Goal: Obtain resource: Download file/media

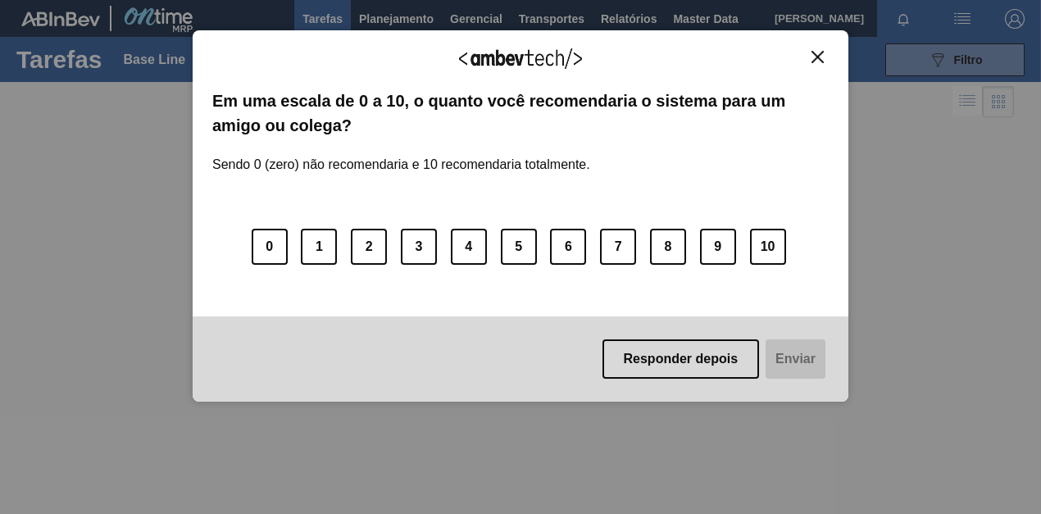
click at [812, 51] on img "Close" at bounding box center [817, 57] width 12 height 12
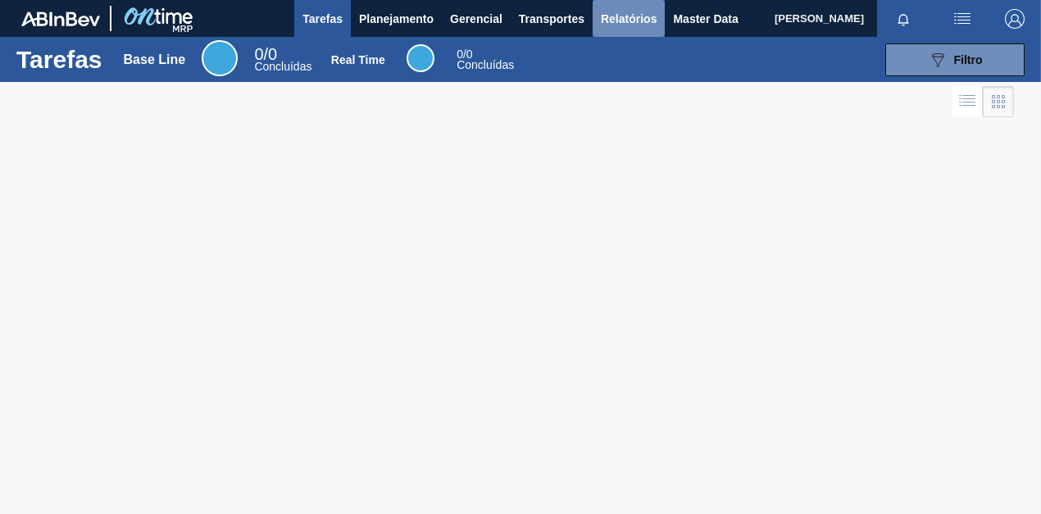
click at [615, 11] on span "Relatórios" at bounding box center [629, 19] width 56 height 20
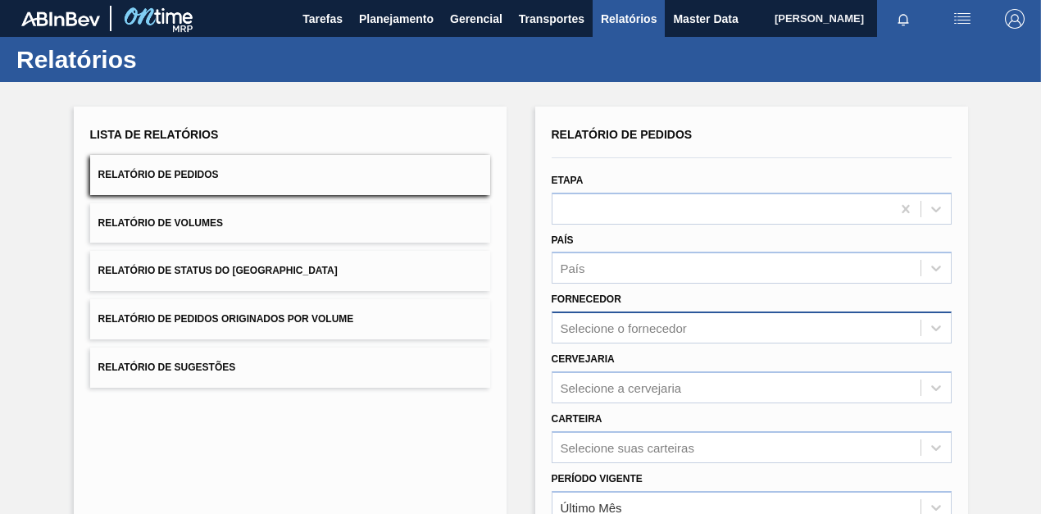
click at [610, 312] on div "Selecione o fornecedor" at bounding box center [752, 327] width 400 height 32
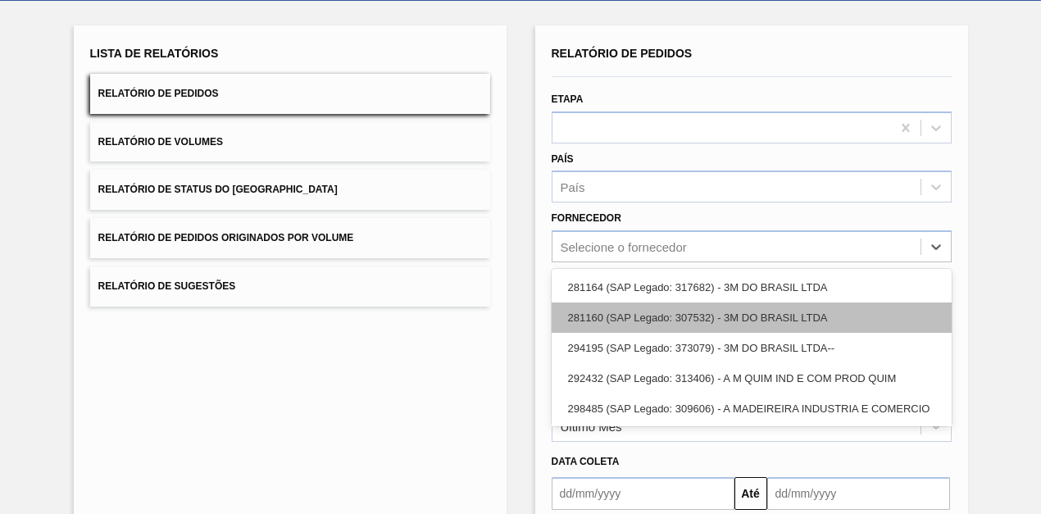
scroll to position [89, 0]
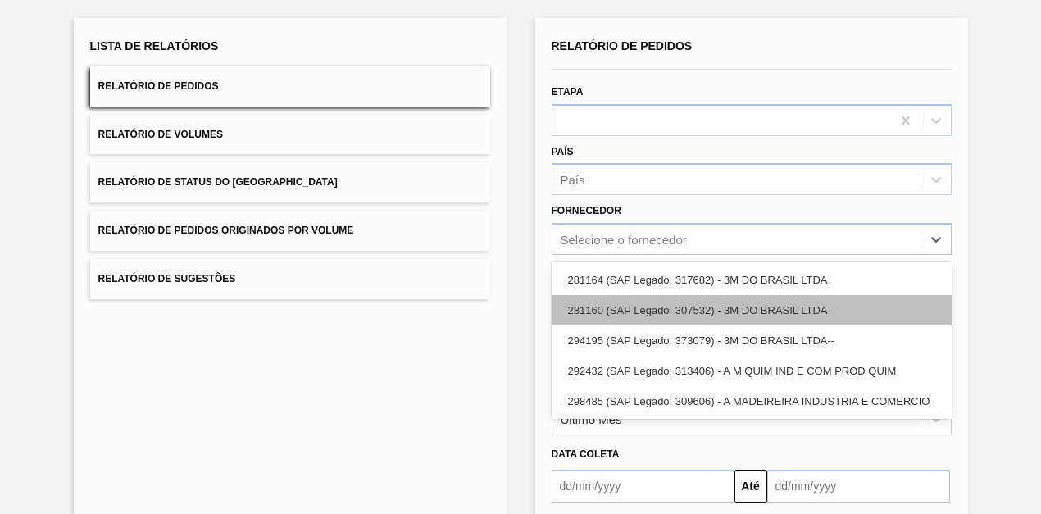
paste input "327858"
type input "327858"
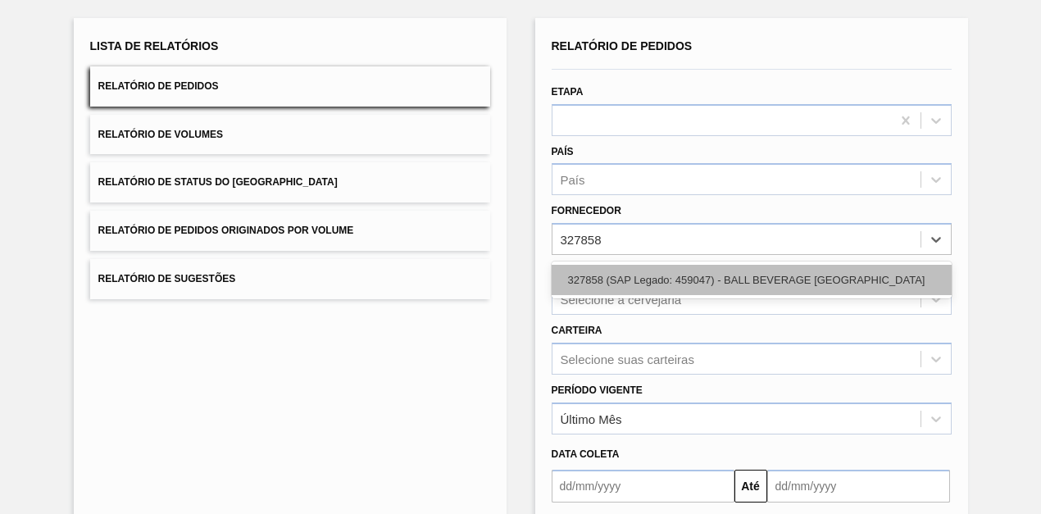
click at [611, 292] on div "327858 (SAP Legado: 459047) - BALL BEVERAGE [GEOGRAPHIC_DATA]" at bounding box center [752, 280] width 400 height 30
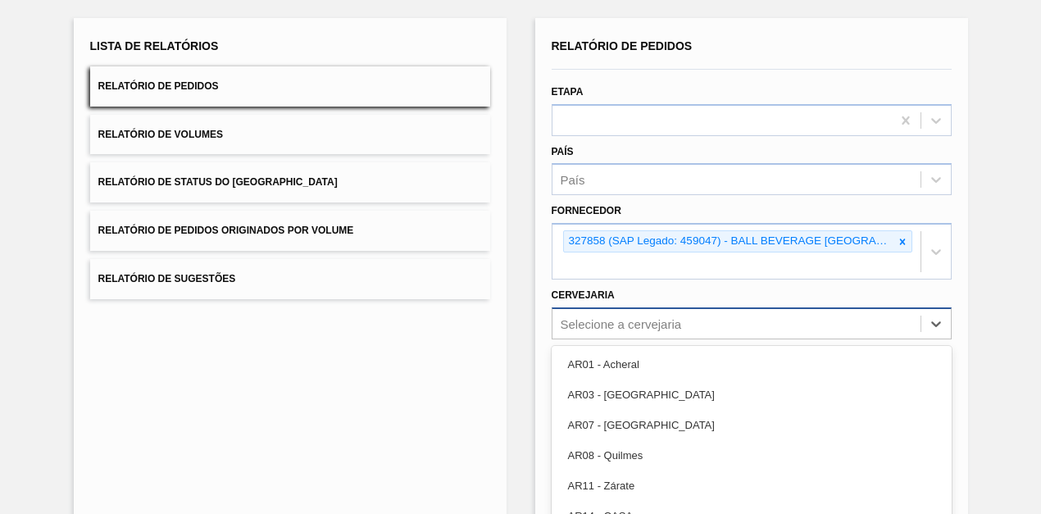
scroll to position [173, 0]
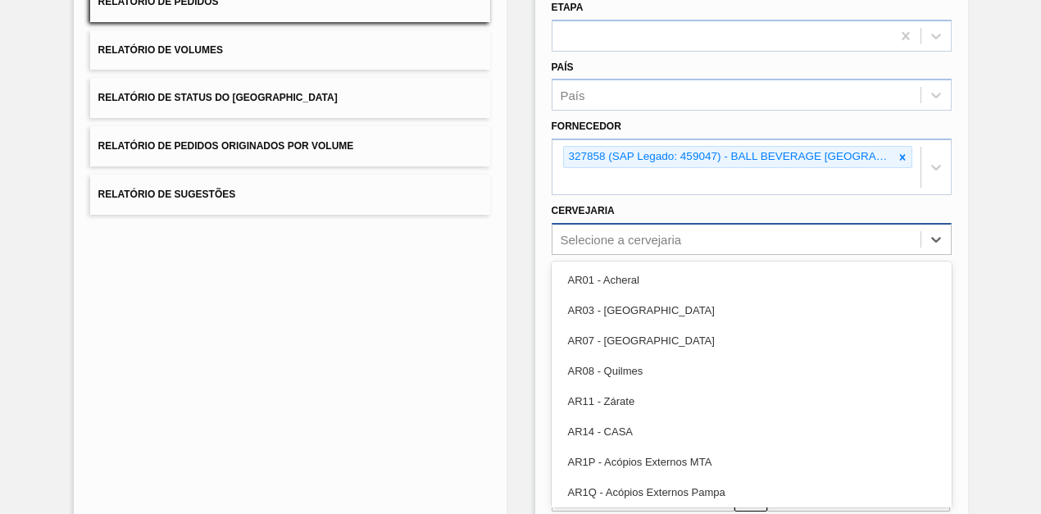
click at [591, 255] on div "option AR03 - Corrientes focused, 2 of 92. 92 results available. Use Up and Dow…" at bounding box center [752, 239] width 400 height 32
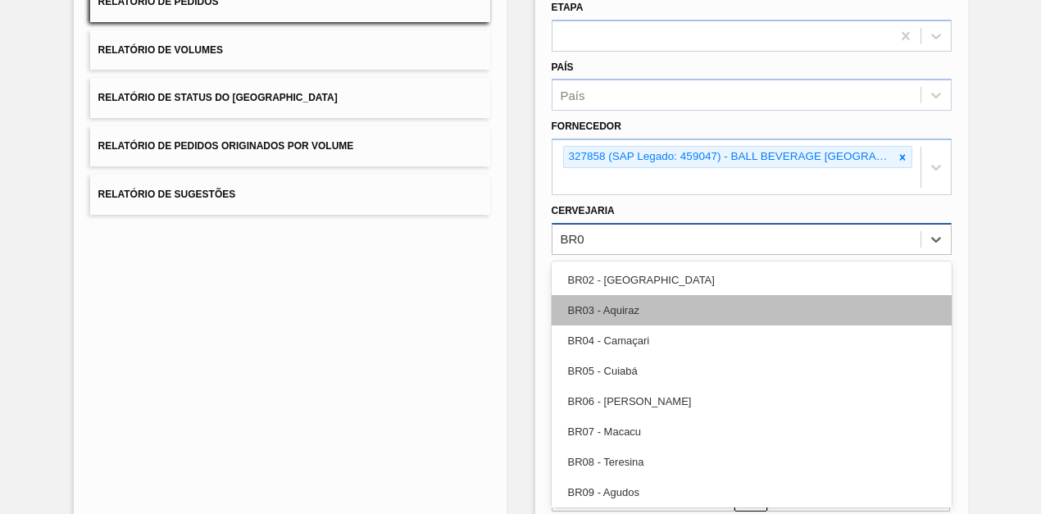
type input "BR09"
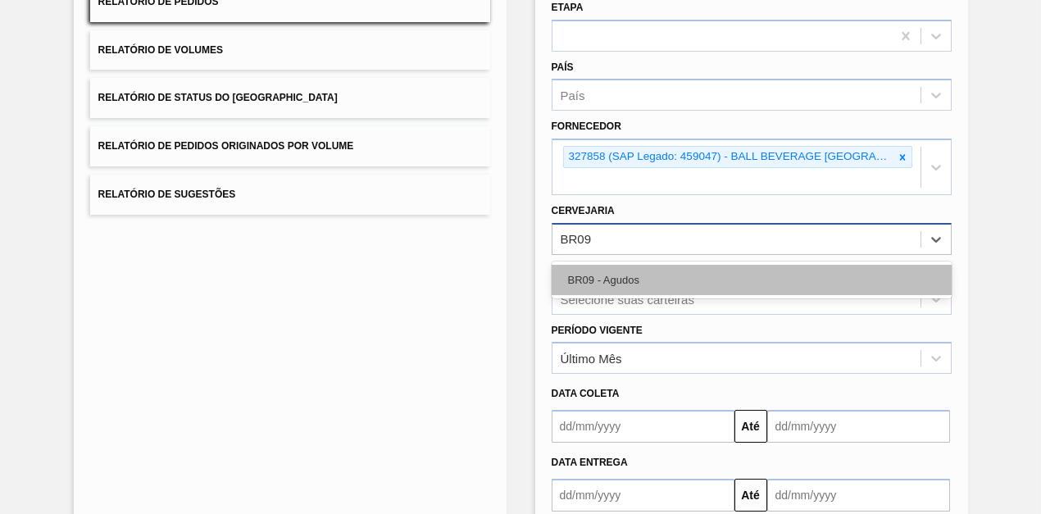
click at [614, 281] on div "BR09 - Agudos" at bounding box center [752, 280] width 400 height 30
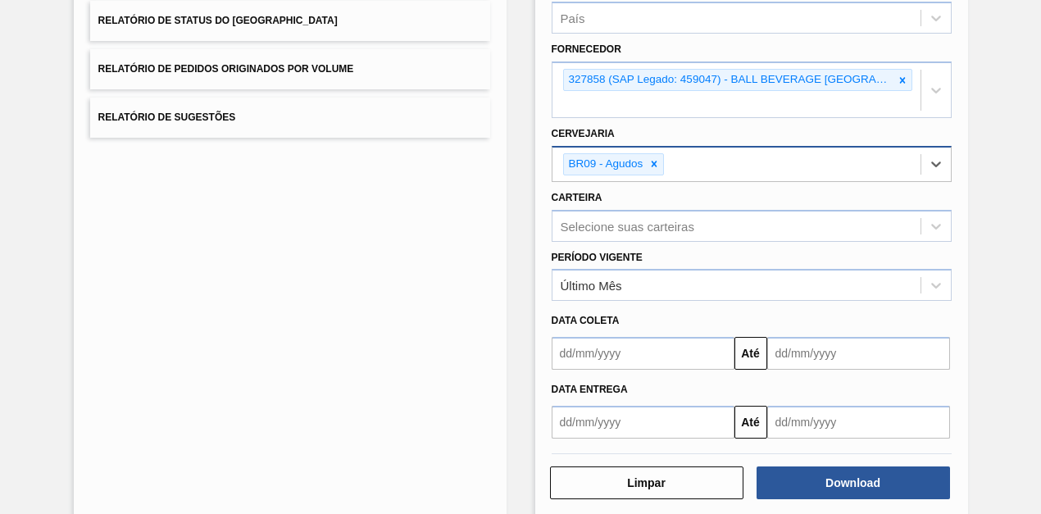
scroll to position [274, 0]
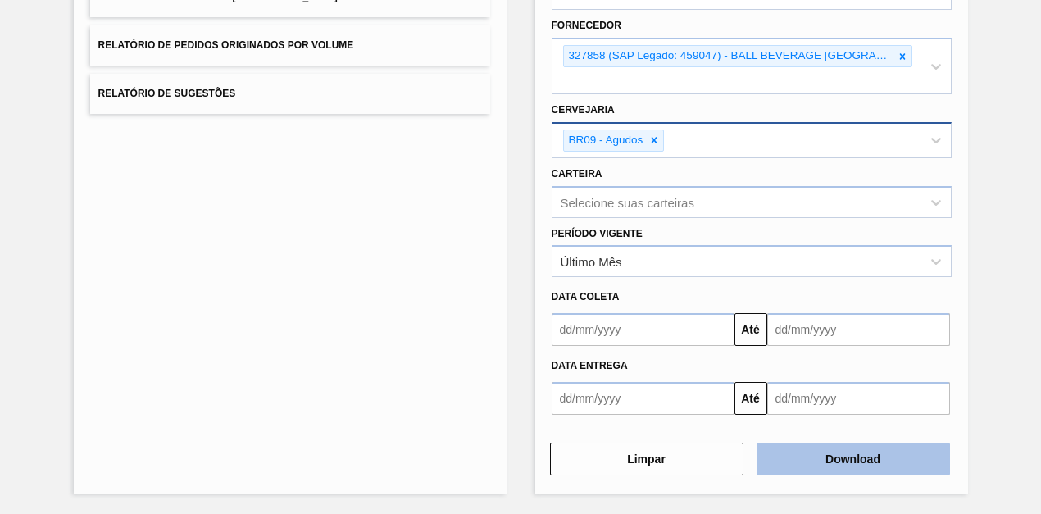
click at [827, 469] on button "Download" at bounding box center [852, 459] width 193 height 33
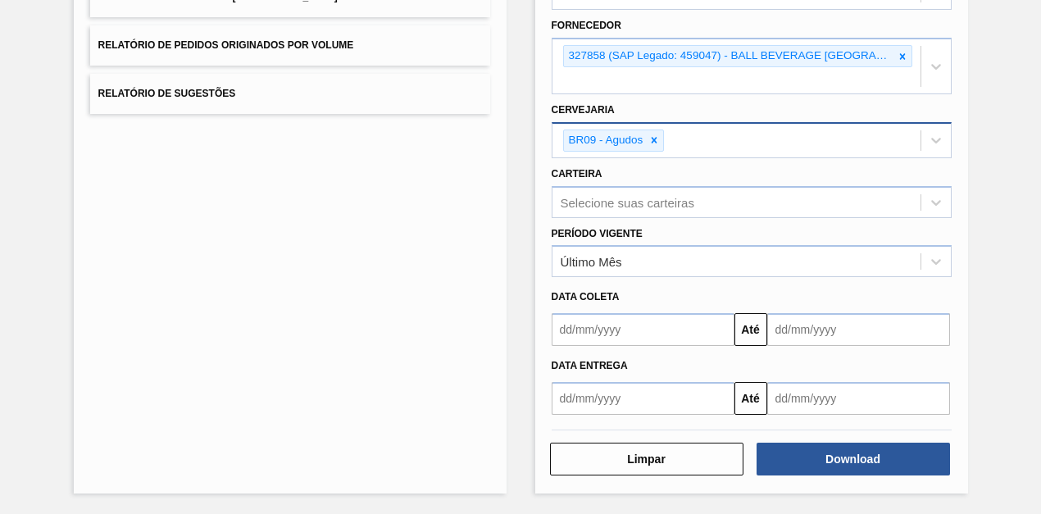
click at [25, 73] on div "Lista de Relatórios Relatório de Pedidos Relatório de Volumes Relatório de Stat…" at bounding box center [520, 161] width 1041 height 706
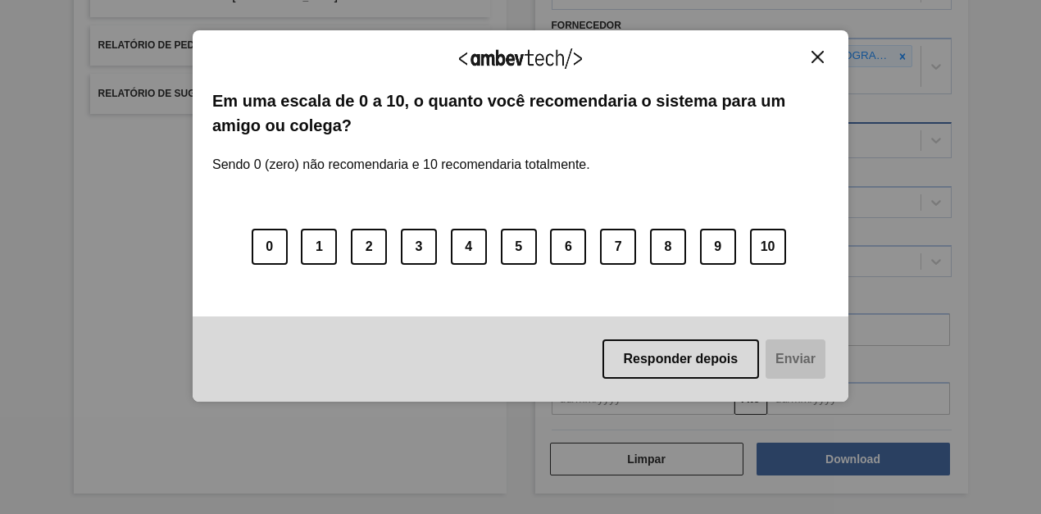
click at [817, 57] on img "Close" at bounding box center [817, 57] width 12 height 12
